Goal: Use online tool/utility: Utilize a website feature to perform a specific function

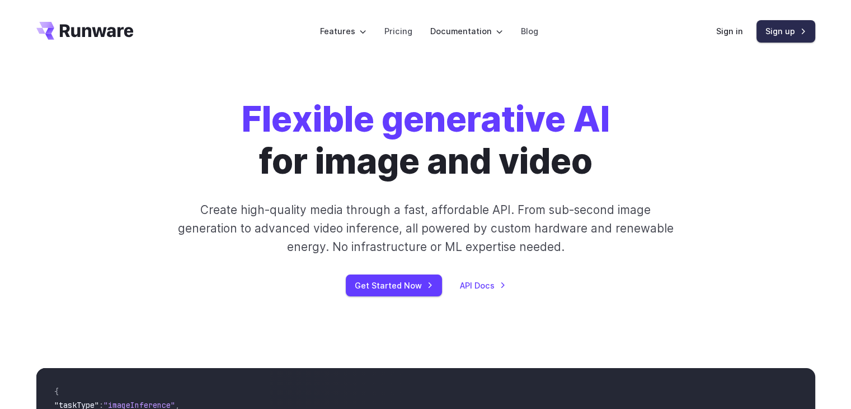
click at [773, 34] on link "Sign up" at bounding box center [786, 31] width 59 height 22
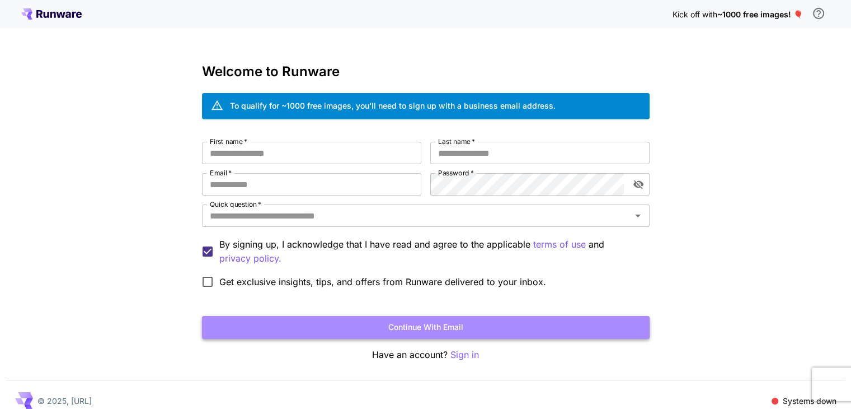
click at [423, 327] on button "Continue with email" at bounding box center [426, 327] width 448 height 23
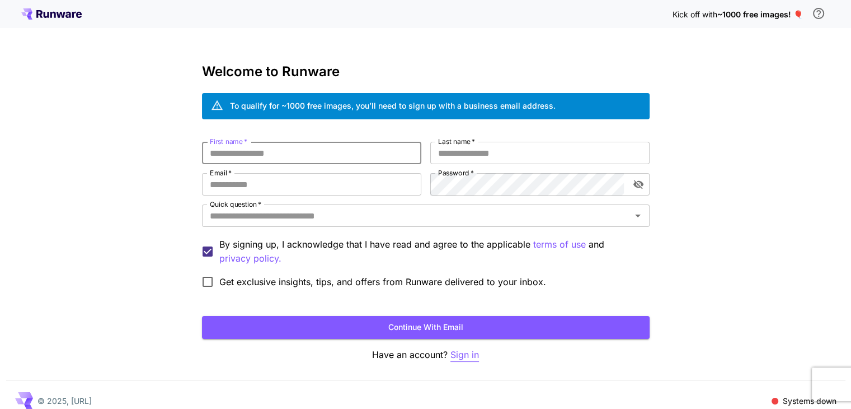
click at [462, 354] on p "Sign in" at bounding box center [465, 355] width 29 height 14
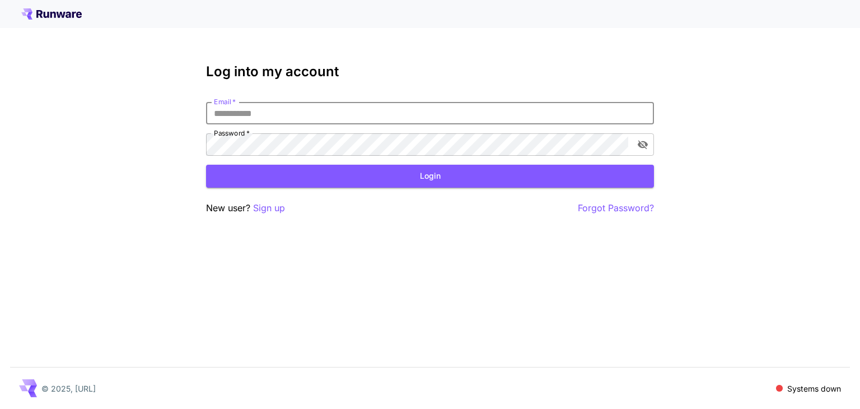
click at [251, 117] on input "Email   *" at bounding box center [430, 113] width 448 height 22
click at [645, 145] on icon "toggle password visibility" at bounding box center [642, 144] width 10 height 9
type input "**********"
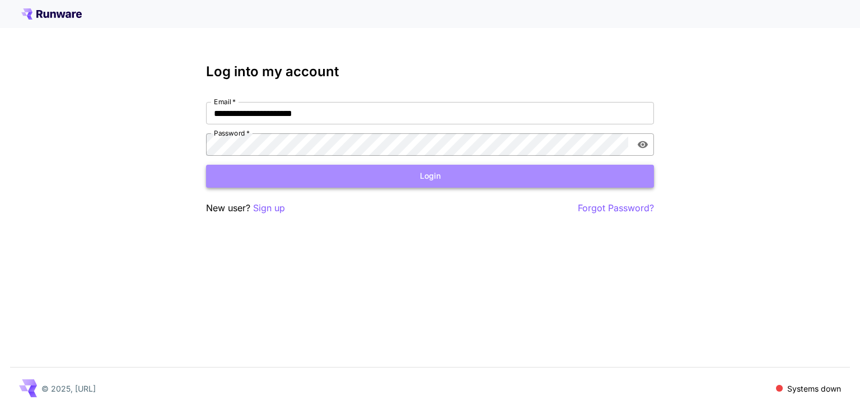
click at [440, 180] on button "Login" at bounding box center [430, 176] width 448 height 23
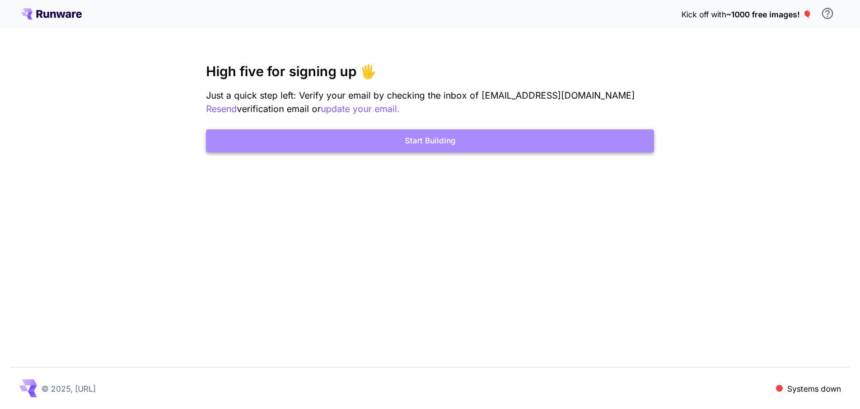
click at [432, 145] on button "Start Building" at bounding box center [430, 140] width 448 height 23
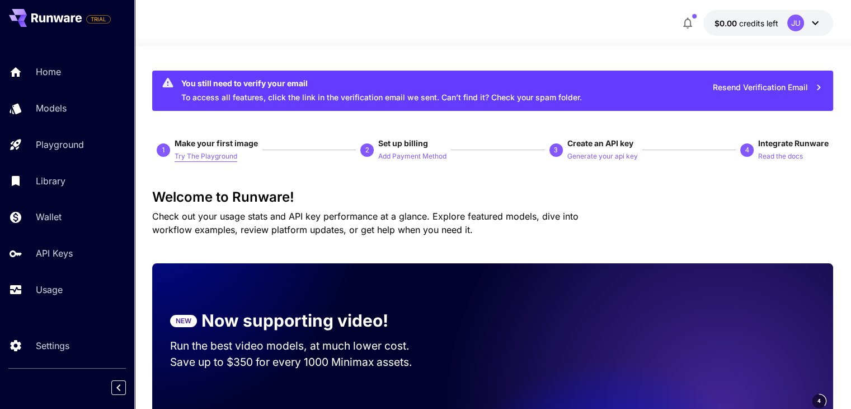
click at [210, 158] on p "Try The Playground" at bounding box center [206, 156] width 63 height 11
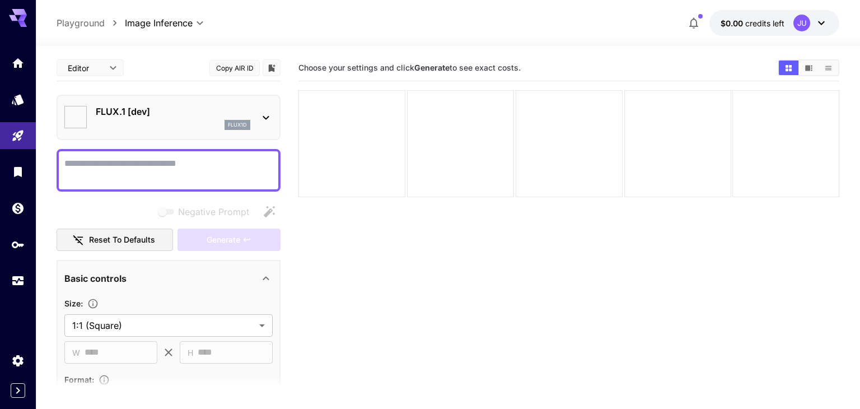
type input "**********"
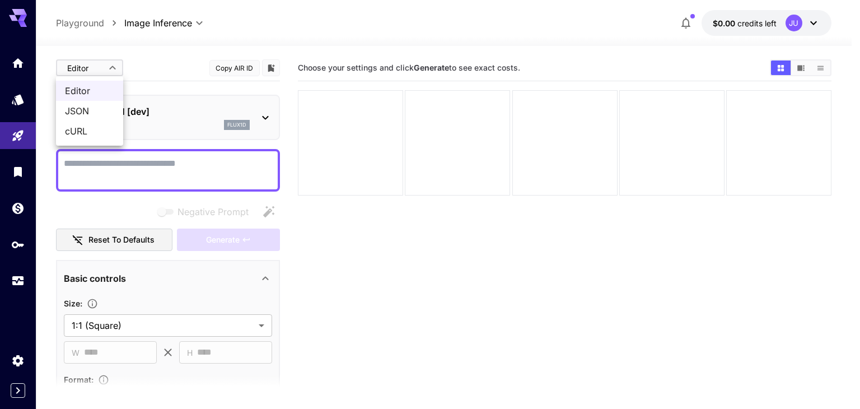
click at [113, 64] on body "**********" at bounding box center [430, 248] width 860 height 497
click at [114, 65] on div at bounding box center [430, 204] width 860 height 409
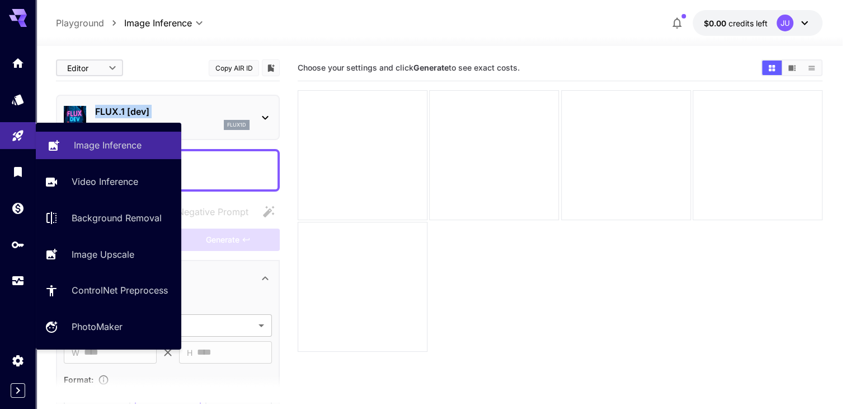
drag, startPoint x: 96, startPoint y: 110, endPoint x: 101, endPoint y: 128, distance: 18.5
click at [101, 128] on body "**********" at bounding box center [425, 248] width 851 height 497
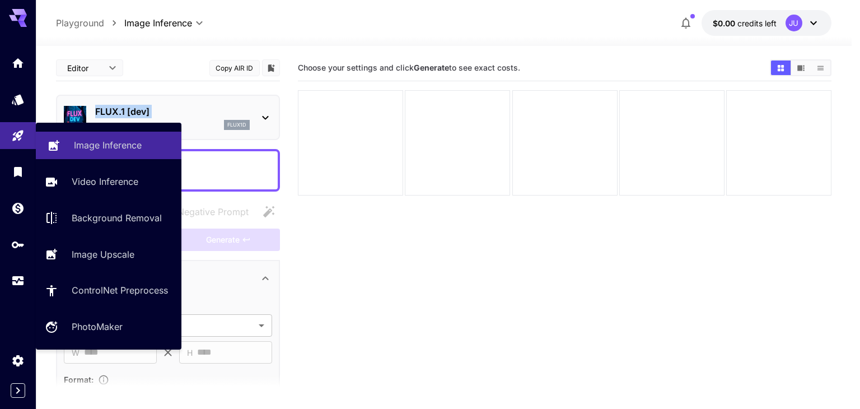
click at [98, 146] on p "Image Inference" at bounding box center [108, 144] width 68 height 13
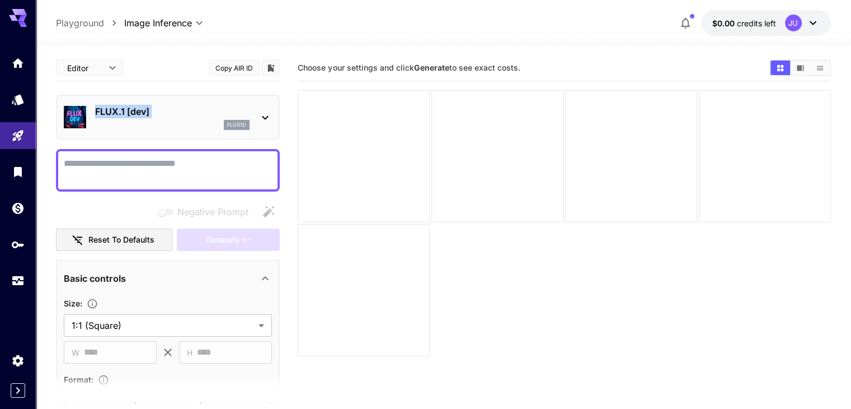
click at [356, 198] on section "Choose your settings and click Generate to see exact costs." at bounding box center [564, 259] width 533 height 409
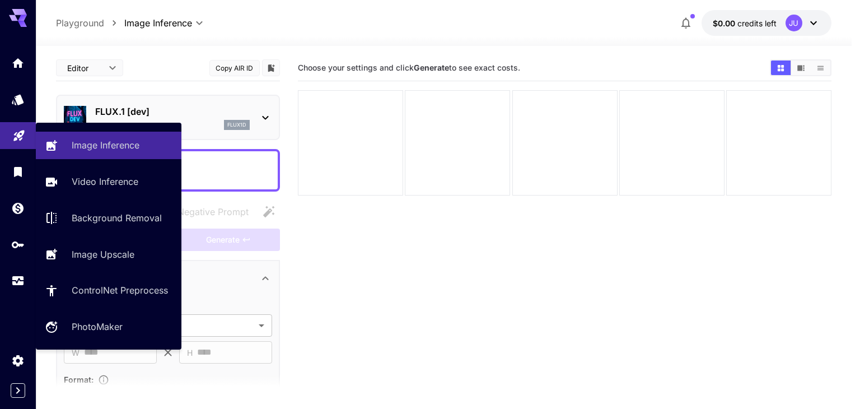
click at [20, 142] on link at bounding box center [18, 135] width 36 height 27
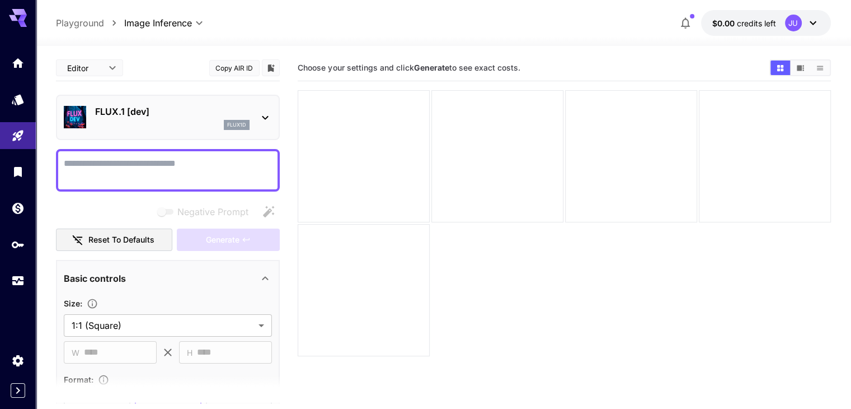
click at [107, 107] on p "FLUX.1 [dev]" at bounding box center [172, 111] width 154 height 13
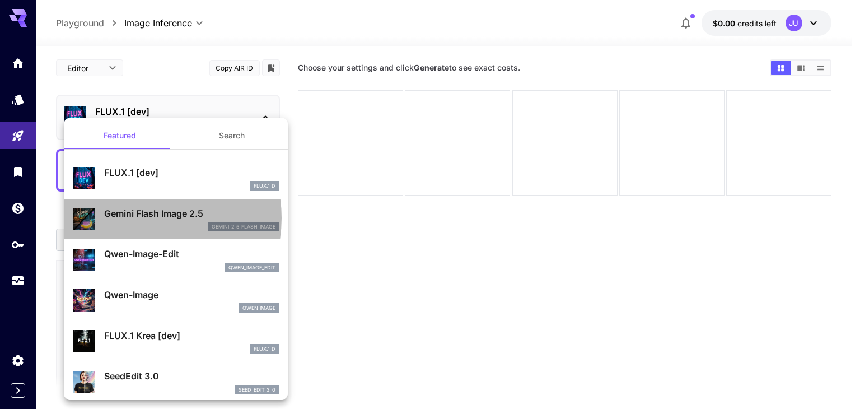
click at [139, 217] on p "Gemini Flash Image 2.5" at bounding box center [191, 213] width 175 height 13
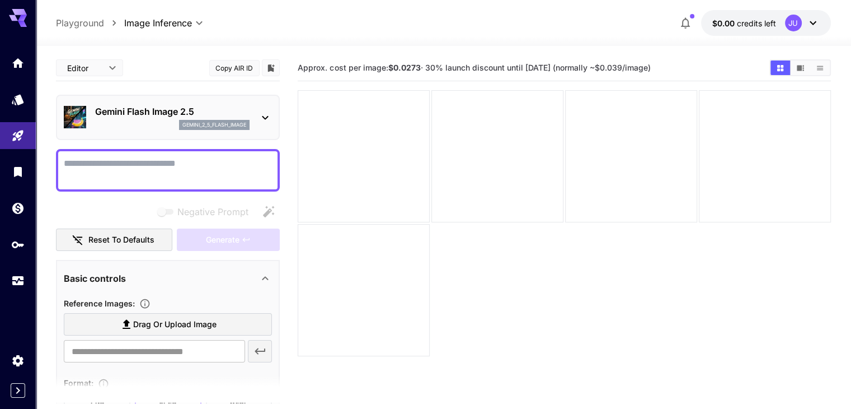
click at [154, 168] on textarea "Negative Prompt" at bounding box center [168, 170] width 208 height 27
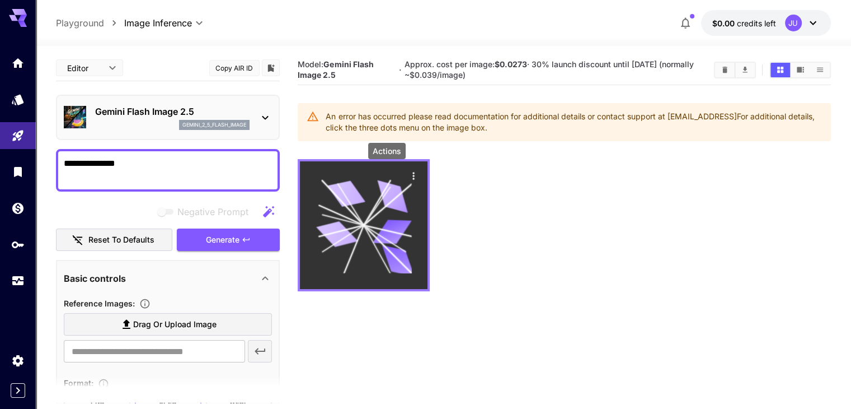
type textarea "**********"
click at [408, 173] on icon "Actions" at bounding box center [413, 175] width 11 height 11
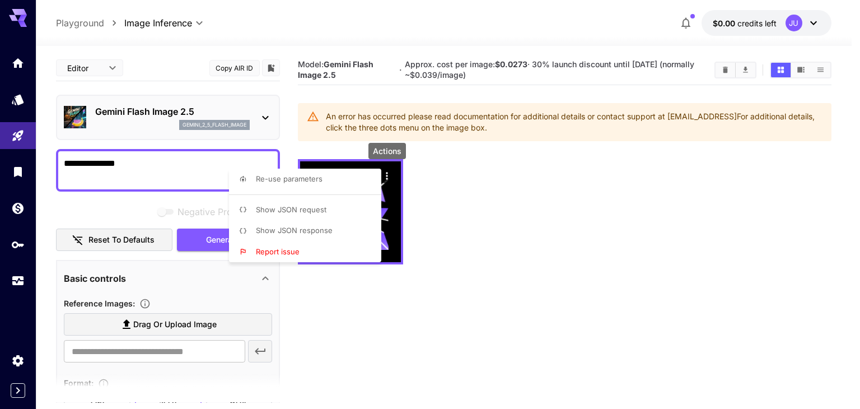
click at [454, 207] on div at bounding box center [430, 204] width 860 height 409
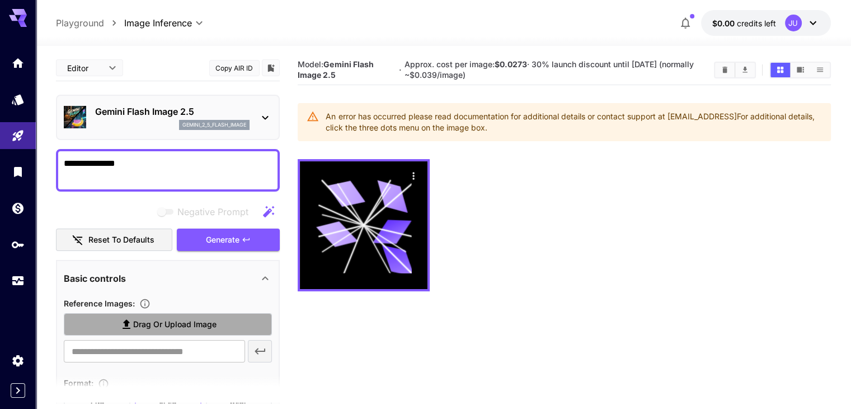
click at [146, 322] on span "Drag or upload image" at bounding box center [174, 324] width 83 height 14
click at [0, 0] on input "Drag or upload image" at bounding box center [0, 0] width 0 height 0
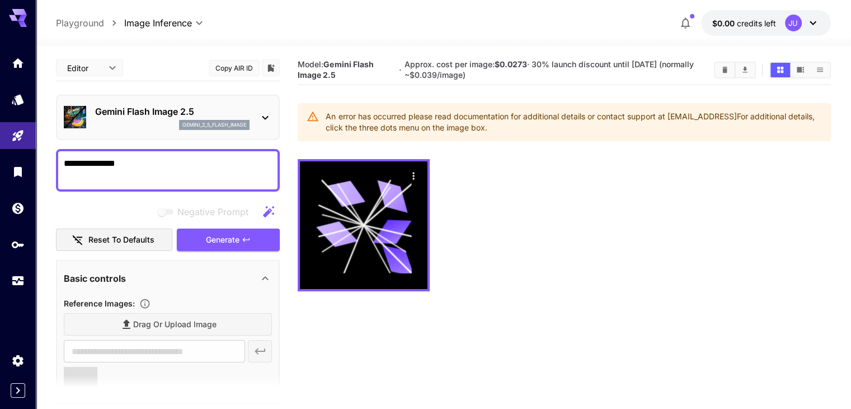
type input "**********"
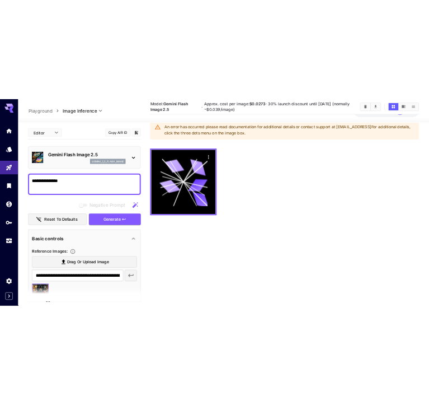
scroll to position [88, 0]
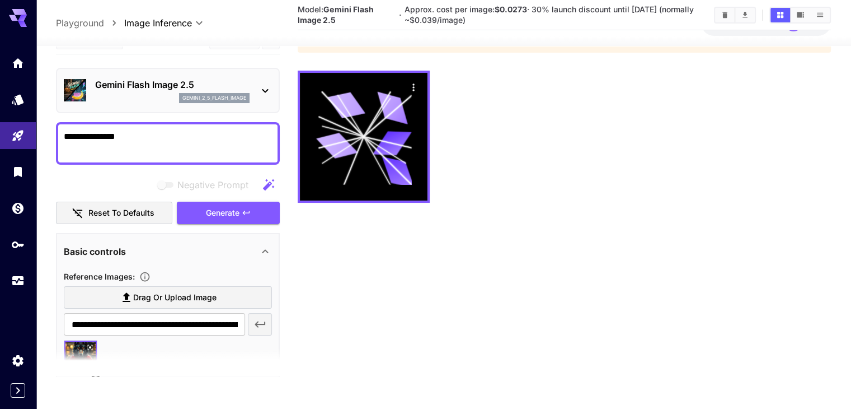
click at [256, 322] on icon "button" at bounding box center [260, 324] width 11 height 6
drag, startPoint x: 121, startPoint y: 342, endPoint x: 301, endPoint y: 278, distance: 190.3
click at [301, 278] on section "Model: Gemini Flash Image 2.5 · Approx. cost per image: $0.0273 · 30% launch di…" at bounding box center [564, 170] width 533 height 409
click at [219, 212] on span "Generate" at bounding box center [223, 212] width 34 height 14
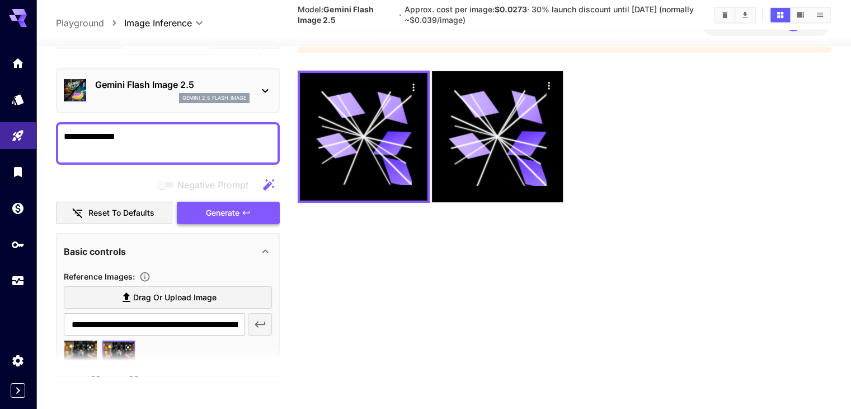
click at [222, 210] on span "Generate" at bounding box center [223, 212] width 34 height 14
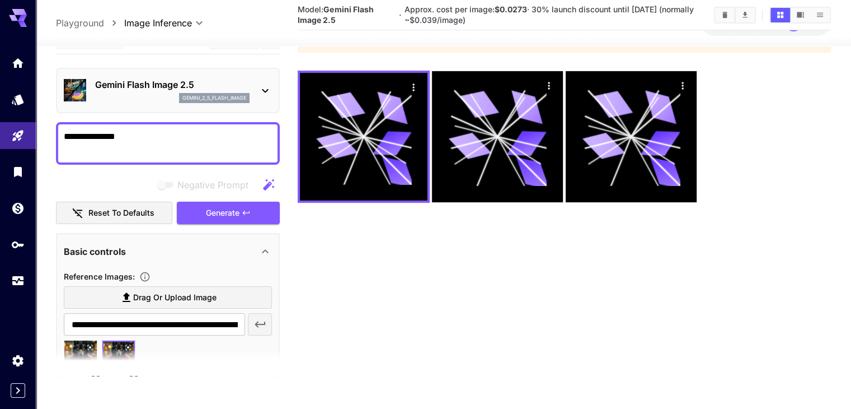
click at [110, 350] on section at bounding box center [168, 361] width 224 height 28
click at [266, 249] on icon at bounding box center [265, 250] width 6 height 4
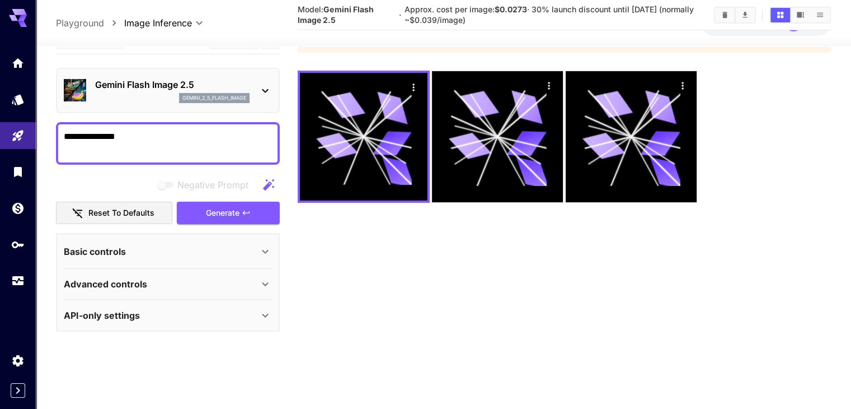
click at [194, 283] on div "Advanced controls" at bounding box center [161, 283] width 195 height 13
click at [265, 283] on icon at bounding box center [265, 283] width 13 height 13
click at [266, 315] on icon at bounding box center [265, 315] width 6 height 4
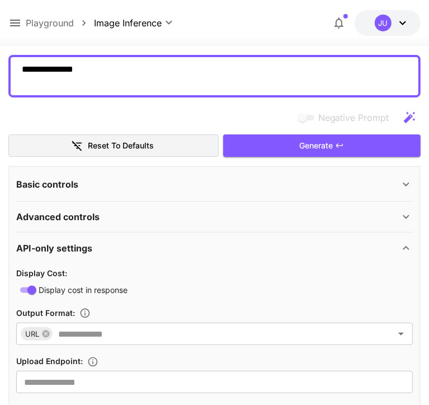
scroll to position [104, 0]
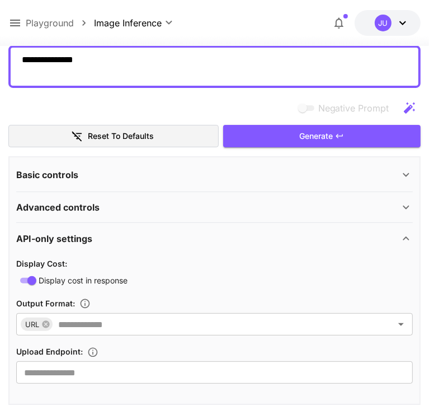
click at [54, 287] on section "Display Cost : Display cost in response" at bounding box center [214, 271] width 396 height 31
click at [73, 148] on button "Reset to defaults" at bounding box center [113, 136] width 210 height 23
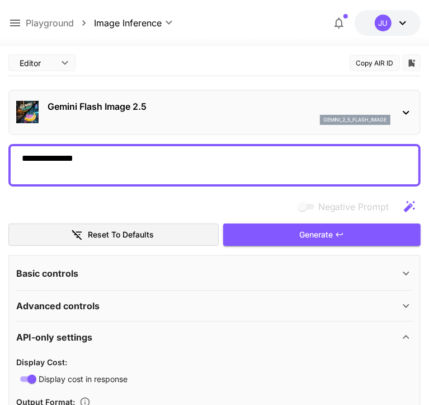
click at [100, 236] on button "Reset to defaults" at bounding box center [113, 234] width 210 height 23
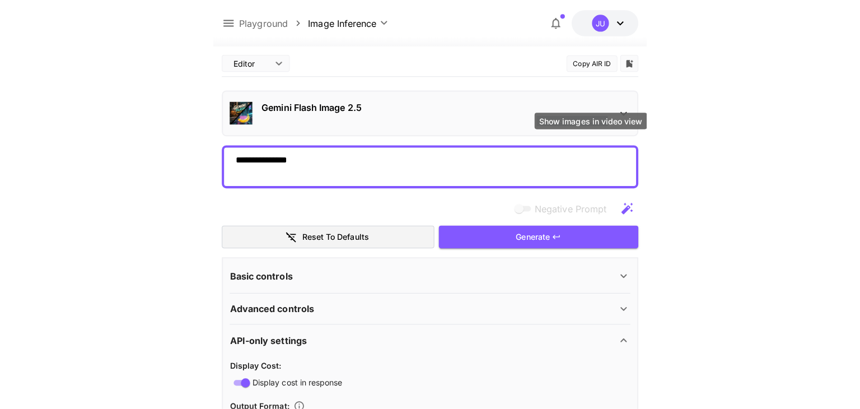
scroll to position [0, 0]
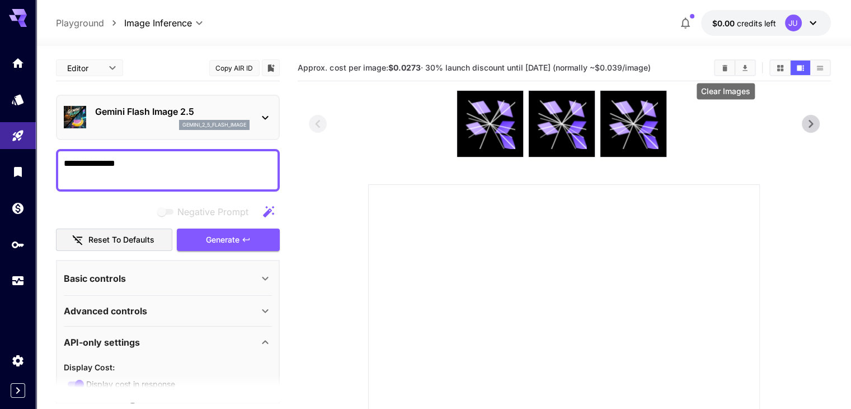
click at [723, 70] on icon "Clear Images" at bounding box center [725, 68] width 8 height 8
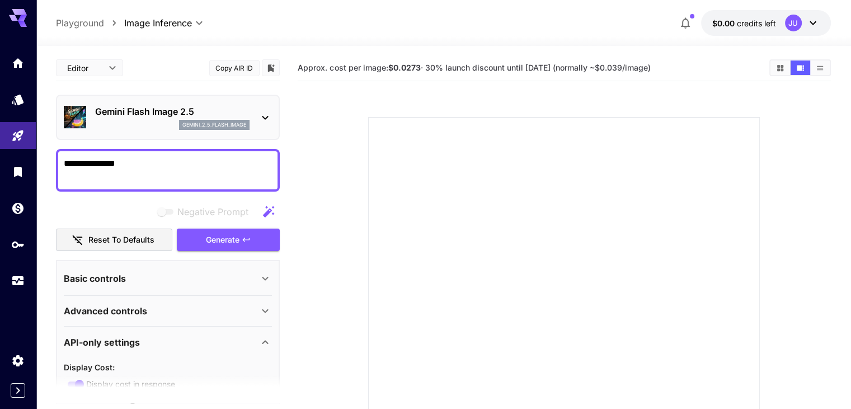
click at [269, 214] on icon "button" at bounding box center [268, 211] width 13 height 13
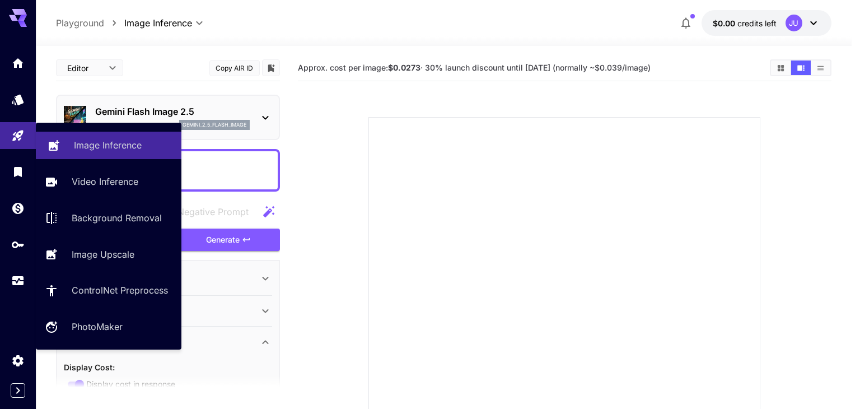
click at [134, 151] on p "Image Inference" at bounding box center [108, 144] width 68 height 13
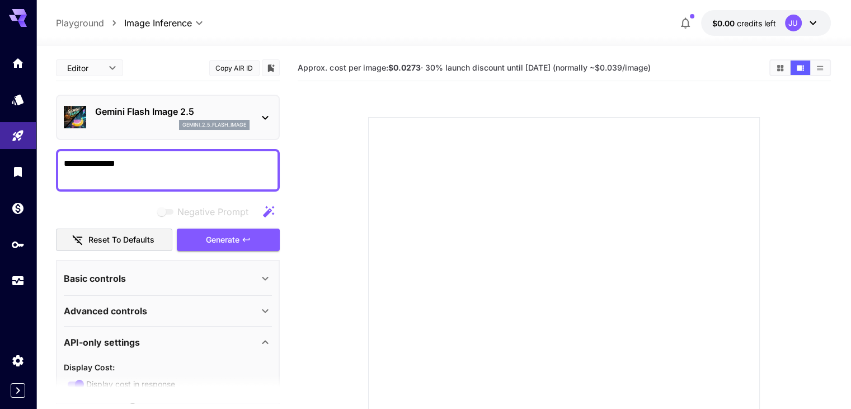
click at [266, 117] on icon at bounding box center [265, 118] width 6 height 4
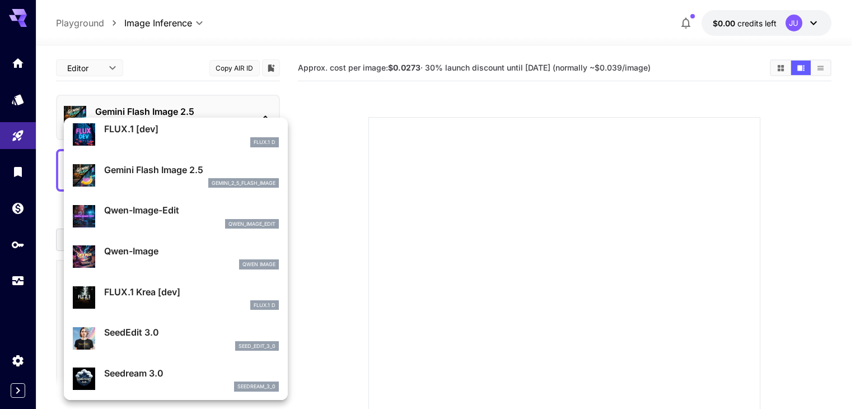
scroll to position [11, 0]
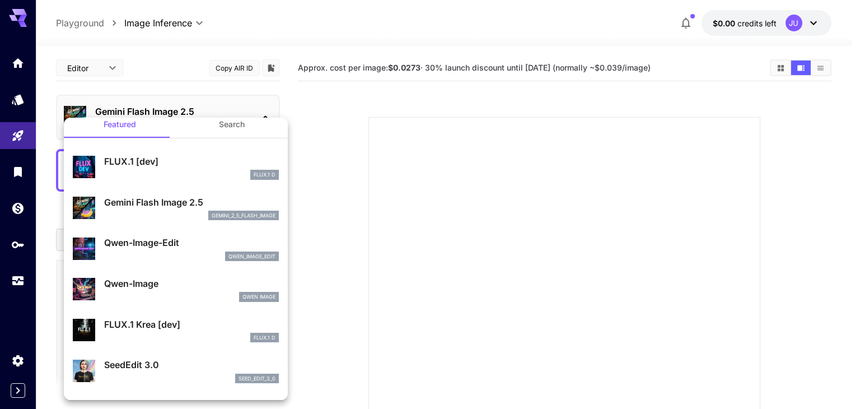
click at [137, 211] on div "gemini_2_5_flash_image" at bounding box center [191, 215] width 175 height 10
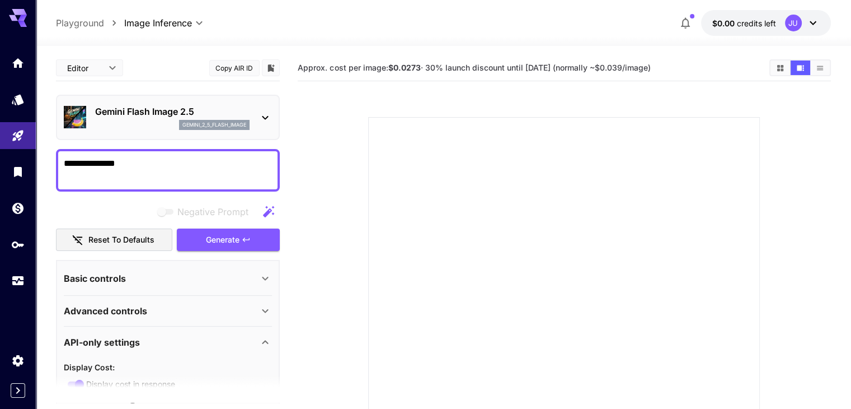
click at [269, 120] on icon at bounding box center [265, 117] width 13 height 13
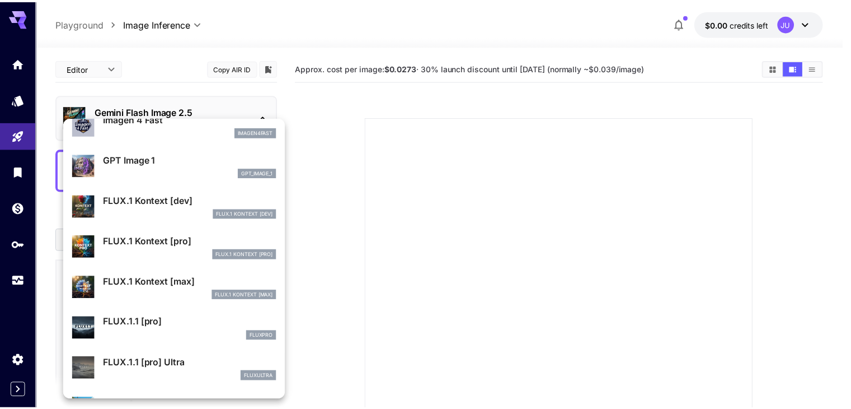
scroll to position [620, 0]
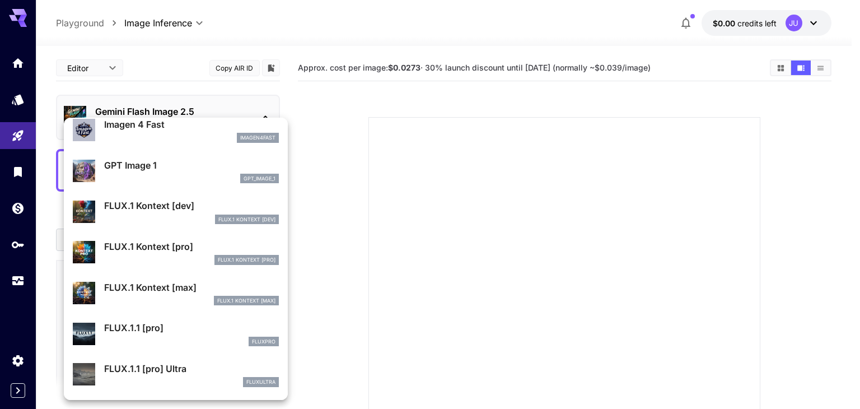
click at [170, 294] on div "FLUX.1 Kontext [max] FLUX.1 Kontext [max]" at bounding box center [191, 292] width 175 height 25
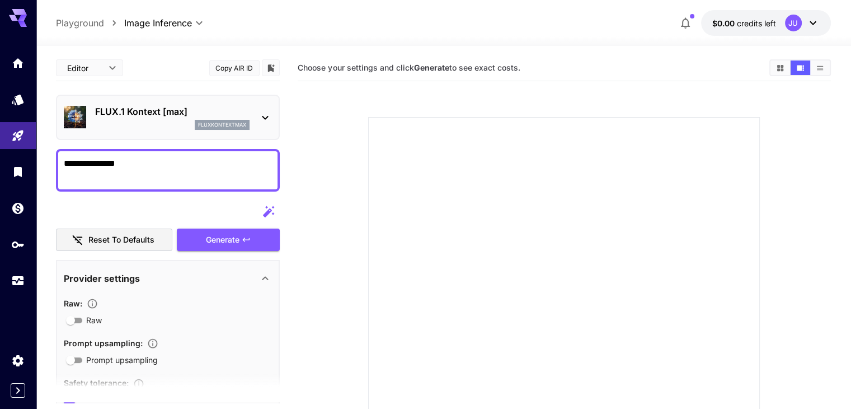
drag, startPoint x: 145, startPoint y: 166, endPoint x: 37, endPoint y: 164, distance: 108.0
click at [37, 164] on section "**********" at bounding box center [443, 294] width 815 height 496
type textarea "*"
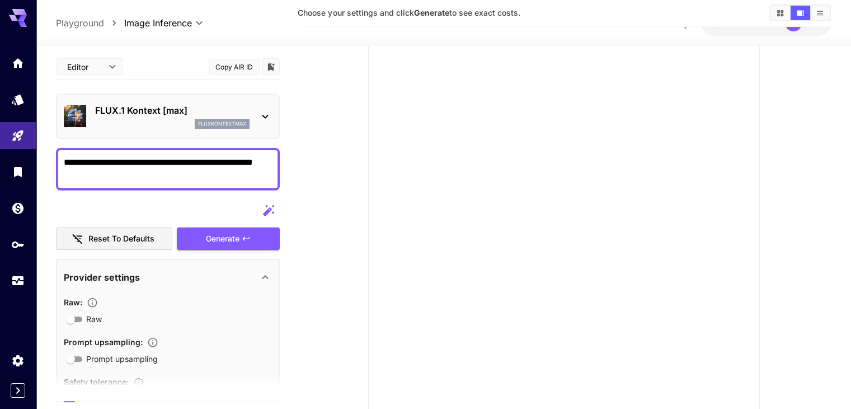
scroll to position [90, 0]
type textarea "**********"
click at [264, 276] on icon at bounding box center [265, 276] width 13 height 13
click at [160, 306] on div "Basic controls" at bounding box center [161, 310] width 195 height 13
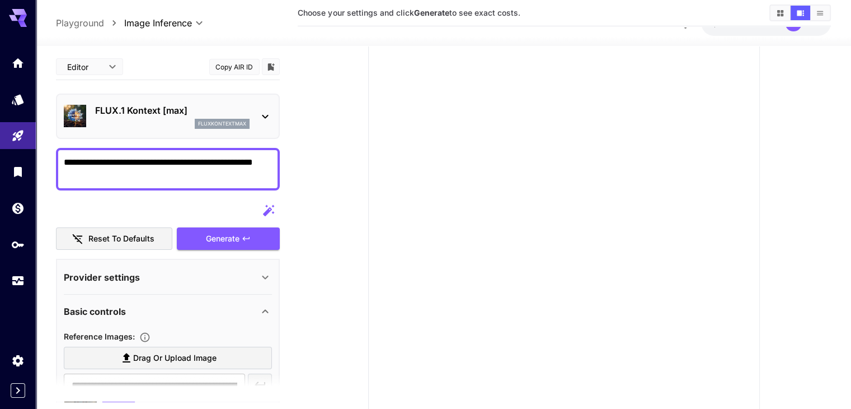
click at [194, 359] on span "Drag or upload image" at bounding box center [174, 358] width 83 height 14
click at [0, 0] on input "Drag or upload image" at bounding box center [0, 0] width 0 height 0
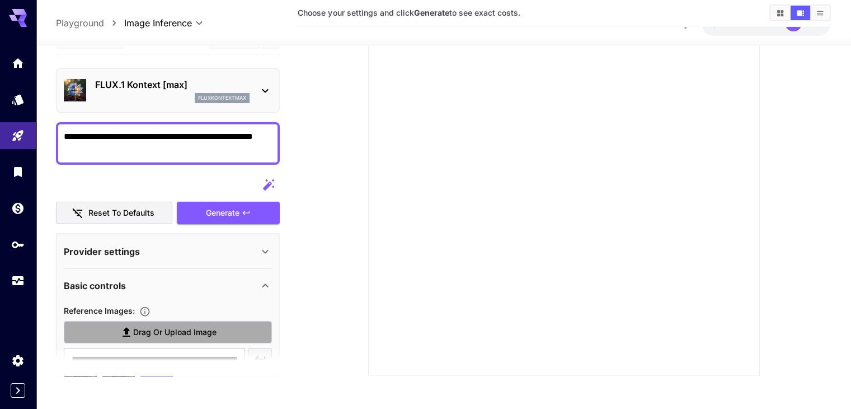
click at [154, 331] on span "Drag or upload image" at bounding box center [174, 332] width 83 height 14
click at [0, 0] on input "Drag or upload image" at bounding box center [0, 0] width 0 height 0
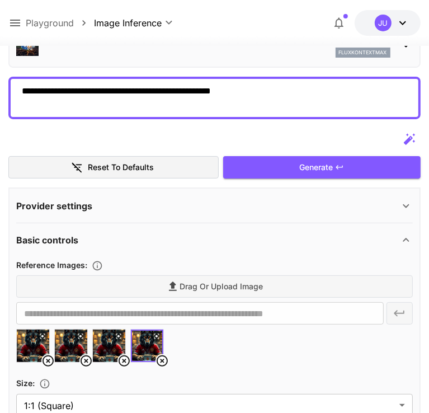
scroll to position [88, 0]
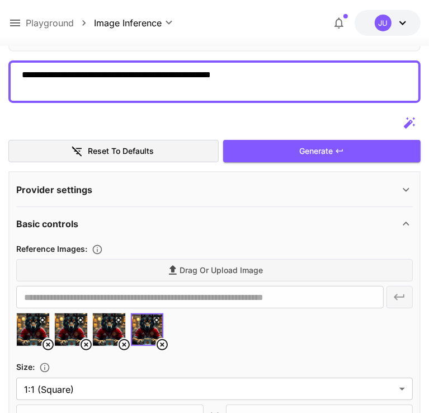
click at [123, 282] on div "Drag or upload image" at bounding box center [214, 270] width 396 height 23
click at [77, 282] on div "Drag or upload image" at bounding box center [214, 270] width 396 height 23
click at [223, 163] on button "Generate" at bounding box center [322, 151] width 198 height 23
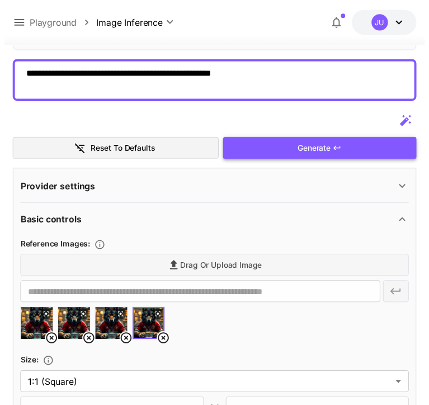
scroll to position [175, 0]
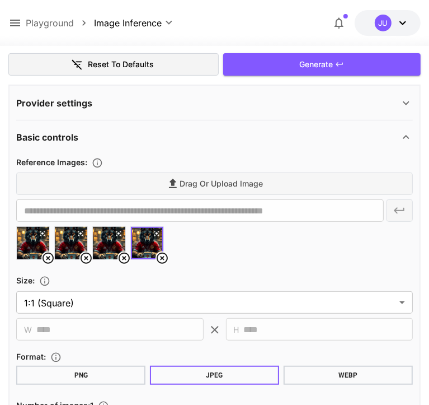
drag, startPoint x: 51, startPoint y: 142, endPoint x: 2, endPoint y: 122, distance: 53.0
click at [13, 25] on icon at bounding box center [14, 22] width 13 height 13
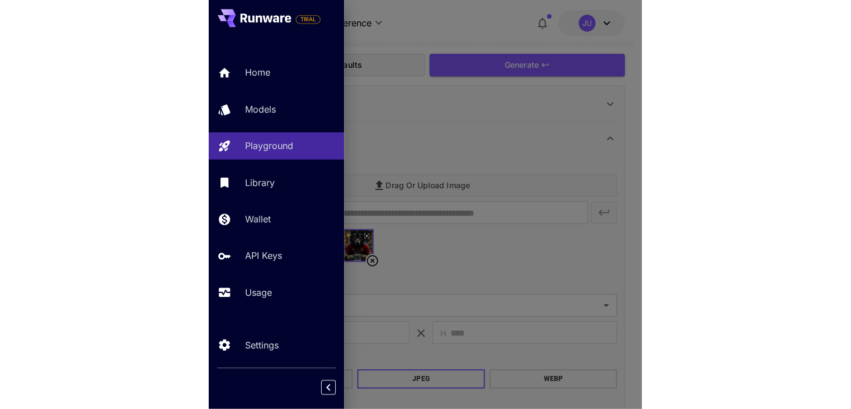
scroll to position [167, 0]
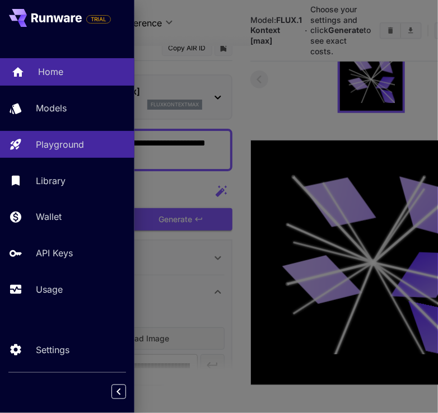
click at [51, 73] on p "Home" at bounding box center [50, 71] width 25 height 13
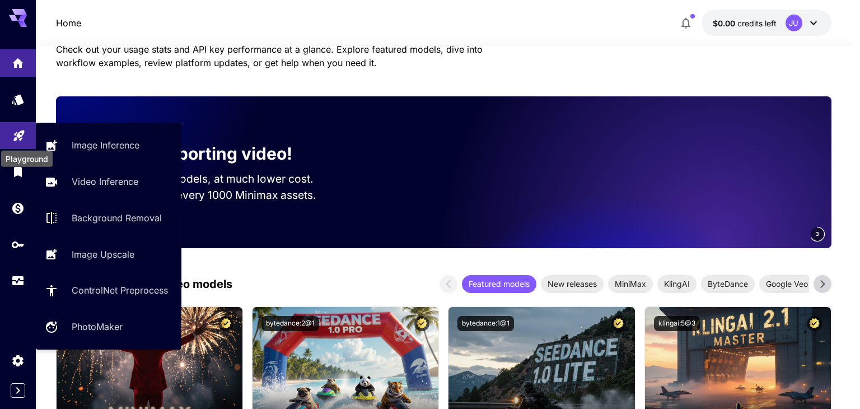
click at [17, 137] on icon "Playground" at bounding box center [18, 132] width 13 height 13
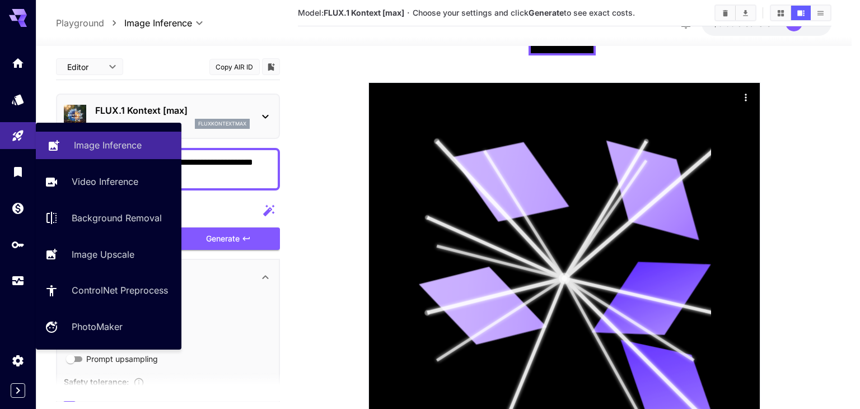
click at [110, 147] on p "Image Inference" at bounding box center [108, 144] width 68 height 13
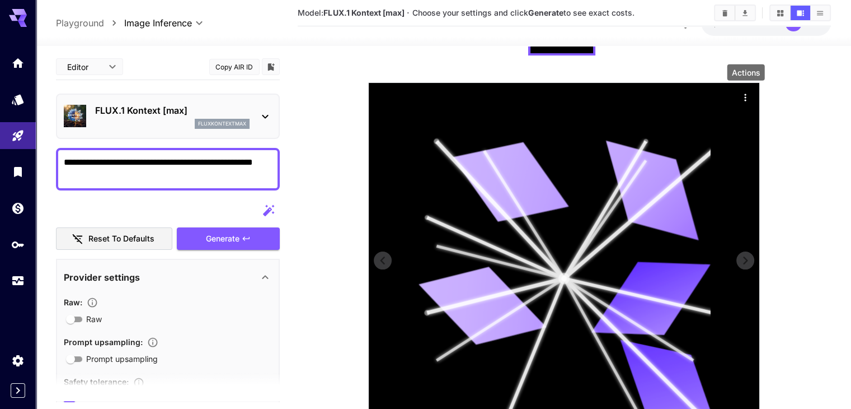
click at [748, 100] on icon "Actions" at bounding box center [745, 97] width 11 height 11
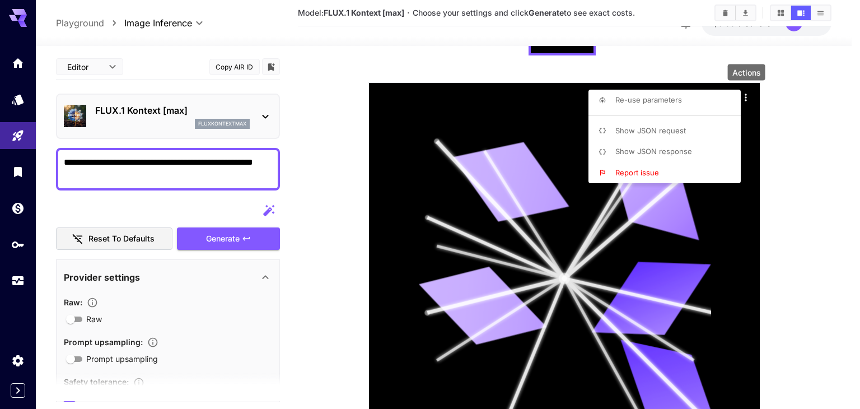
click at [632, 172] on span "Report issue" at bounding box center [637, 172] width 44 height 9
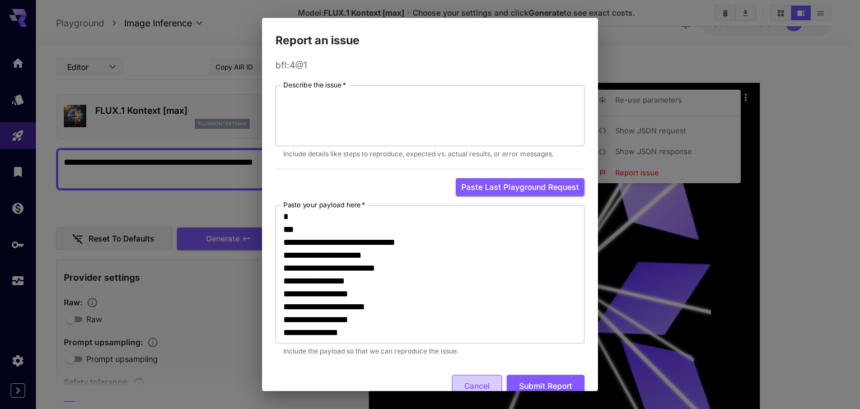
click at [461, 381] on button "Cancel" at bounding box center [477, 385] width 50 height 23
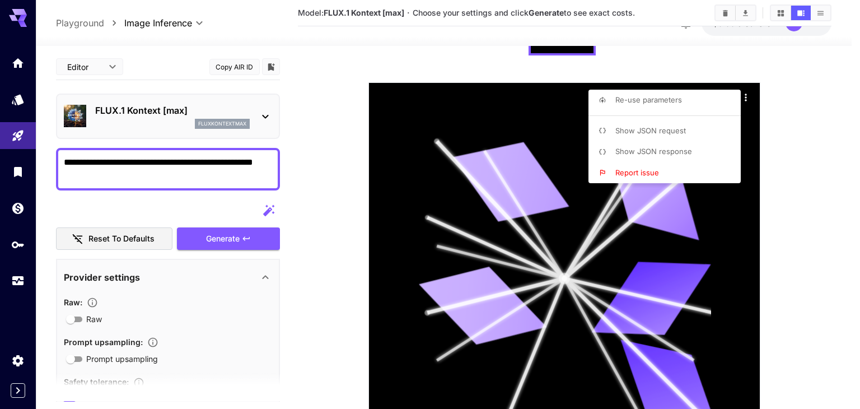
drag, startPoint x: 540, startPoint y: 52, endPoint x: 827, endPoint y: 170, distance: 309.7
click at [827, 170] on div at bounding box center [430, 204] width 860 height 409
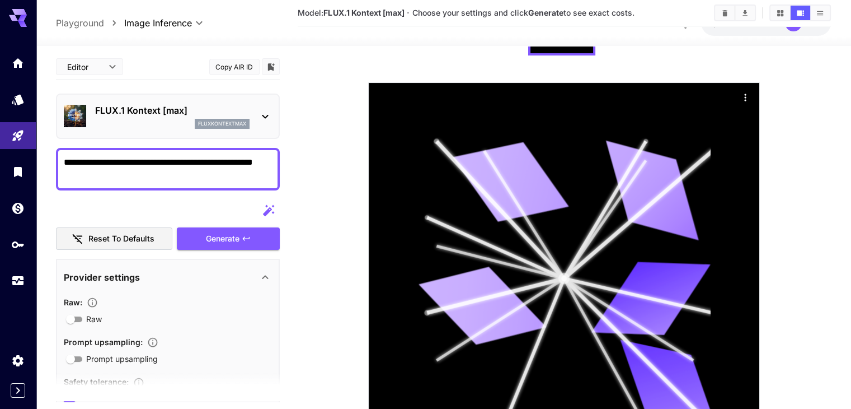
drag, startPoint x: 828, startPoint y: 174, endPoint x: 850, endPoint y: 178, distance: 22.2
click at [828, 175] on section at bounding box center [564, 231] width 533 height 486
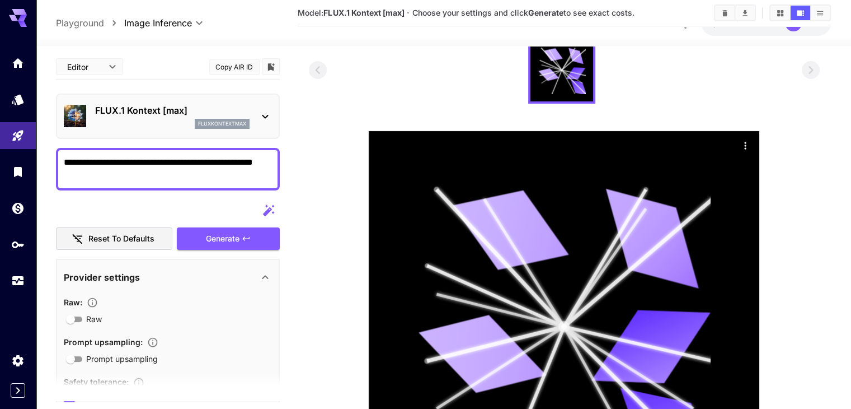
scroll to position [60, 0]
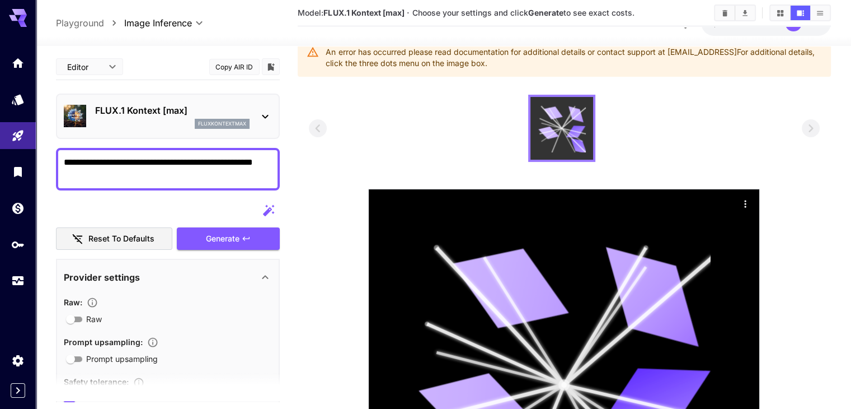
click at [635, 0] on section "Model: FLUX.1 Kontext [max] · Choose your settings and click Generate to see ex…" at bounding box center [564, 287] width 533 height 586
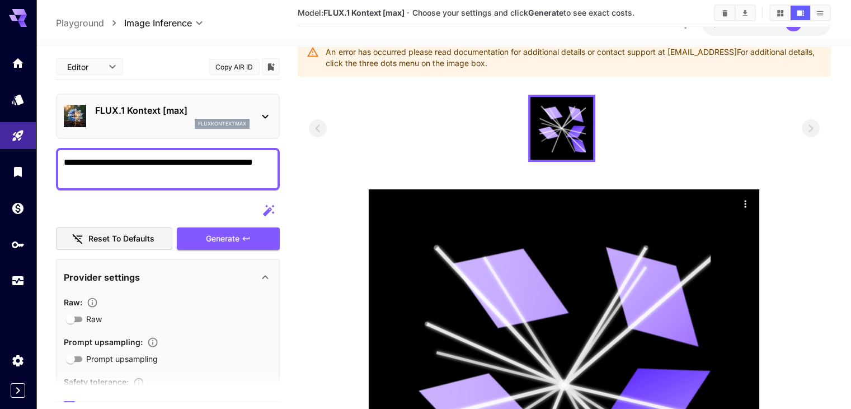
drag, startPoint x: 567, startPoint y: 120, endPoint x: 393, endPoint y: 115, distance: 174.1
click at [395, 115] on div at bounding box center [564, 128] width 511 height 67
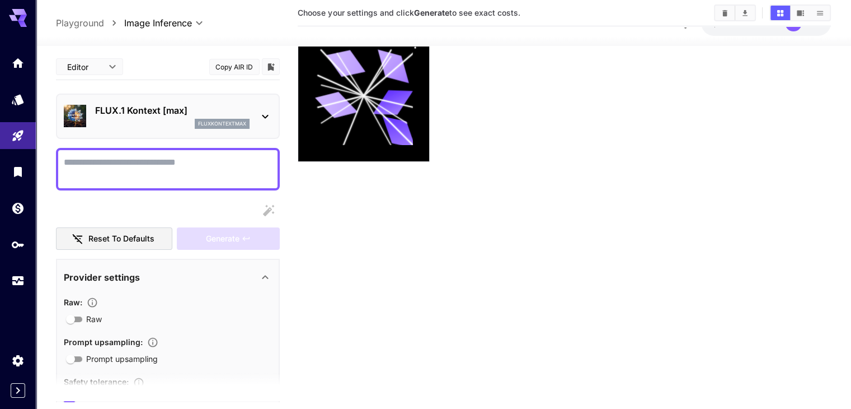
drag, startPoint x: 326, startPoint y: 102, endPoint x: 631, endPoint y: 167, distance: 312.4
click at [631, 167] on section "Choose your settings and click Generate to see exact costs." at bounding box center [564, 198] width 533 height 409
click at [269, 274] on icon at bounding box center [265, 276] width 13 height 13
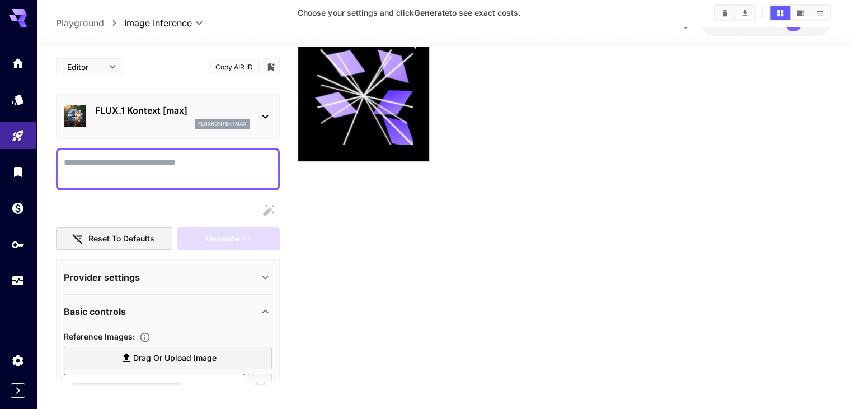
click at [127, 312] on div "Basic controls" at bounding box center [161, 310] width 195 height 13
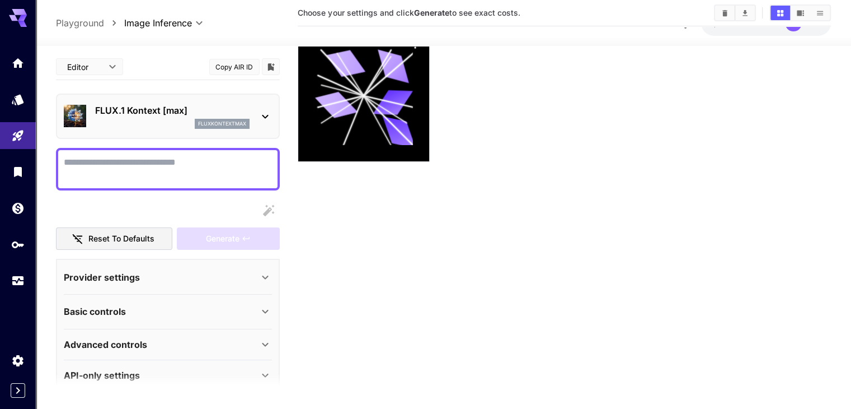
click at [127, 312] on div "Basic controls" at bounding box center [161, 310] width 195 height 13
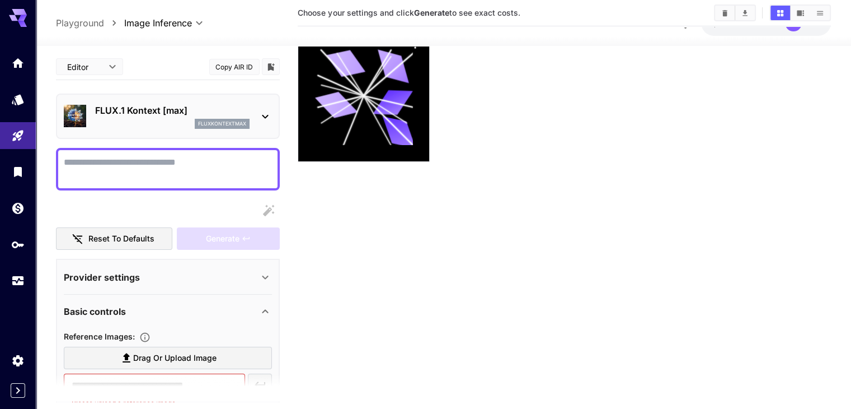
click at [172, 356] on span "Drag or upload image" at bounding box center [174, 358] width 83 height 14
click at [0, 0] on input "Drag or upload image" at bounding box center [0, 0] width 0 height 0
type input "**********"
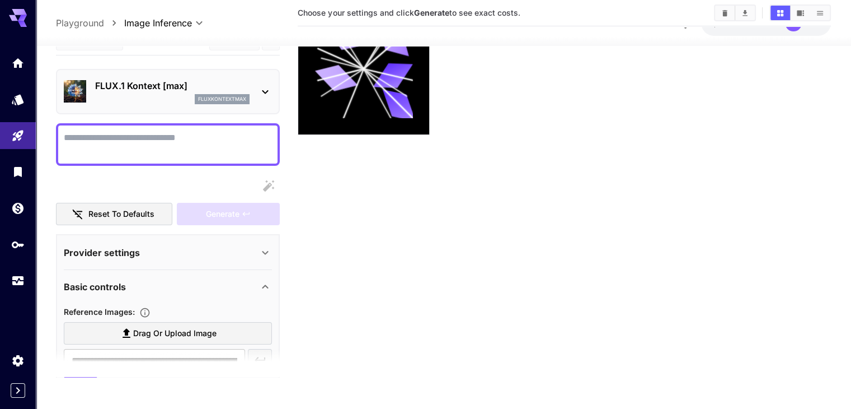
scroll to position [88, 0]
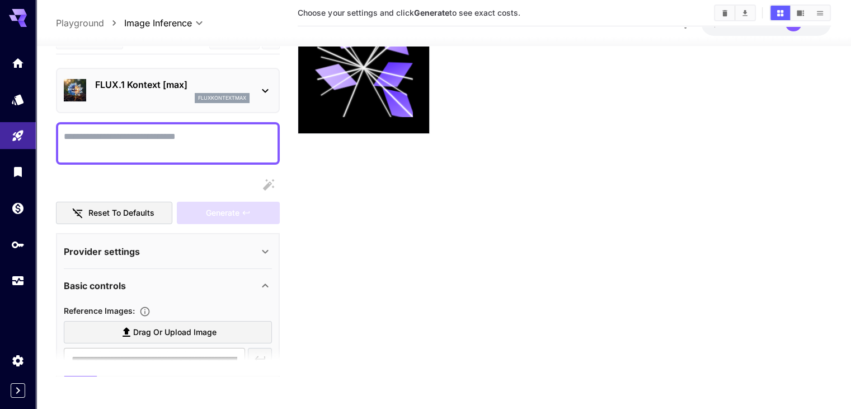
click at [128, 370] on section at bounding box center [168, 361] width 224 height 28
drag, startPoint x: 128, startPoint y: 370, endPoint x: 126, endPoint y: 364, distance: 5.8
click at [126, 364] on section at bounding box center [168, 361] width 224 height 28
drag, startPoint x: 141, startPoint y: 353, endPoint x: 379, endPoint y: 331, distance: 238.8
click at [379, 331] on section "Choose your settings and click Generate to see exact costs." at bounding box center [564, 170] width 533 height 409
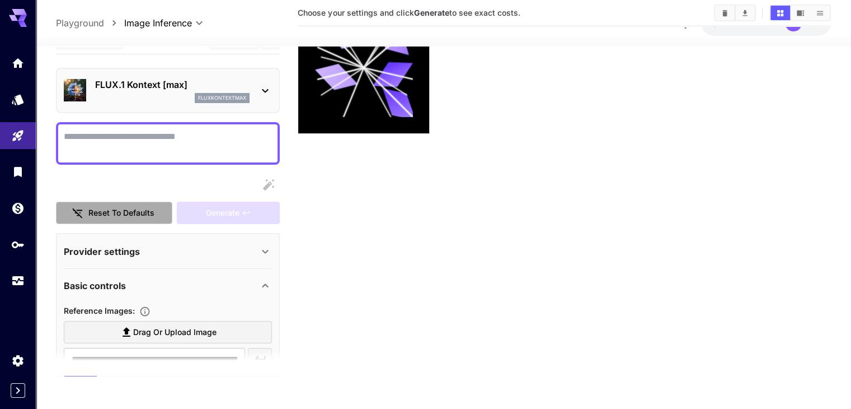
click at [134, 213] on button "Reset to defaults" at bounding box center [114, 212] width 116 height 23
click at [265, 92] on icon at bounding box center [265, 89] width 13 height 13
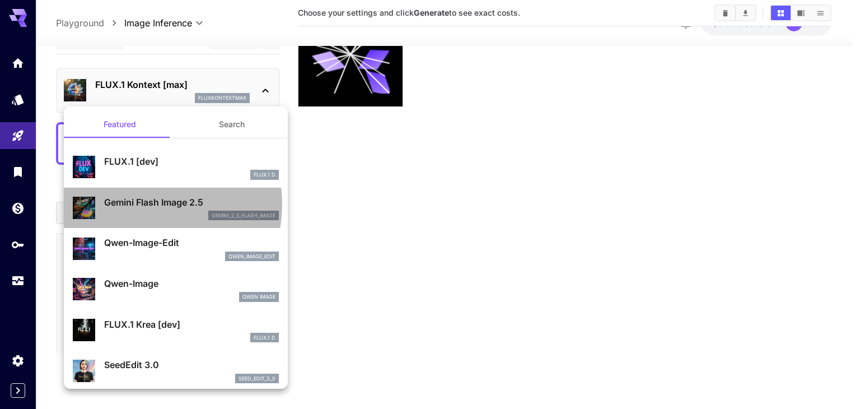
click at [139, 203] on p "Gemini Flash Image 2.5" at bounding box center [191, 201] width 175 height 13
